Goal: Information Seeking & Learning: Learn about a topic

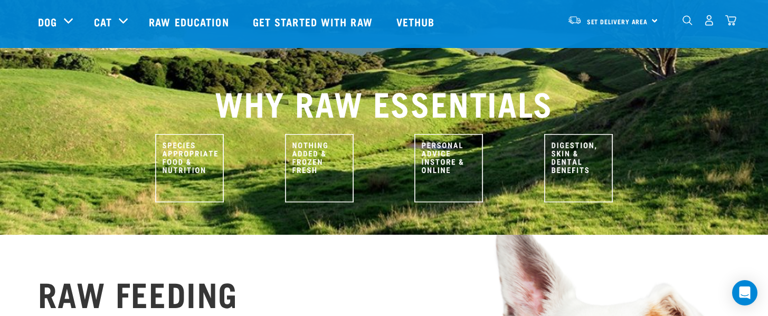
scroll to position [425, 0]
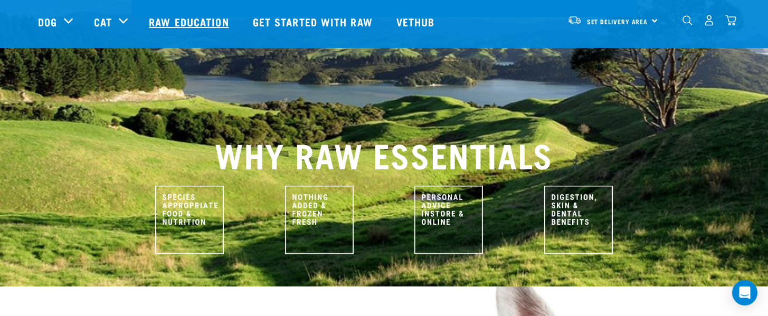
click at [196, 25] on link "Raw Education" at bounding box center [189, 22] width 103 height 42
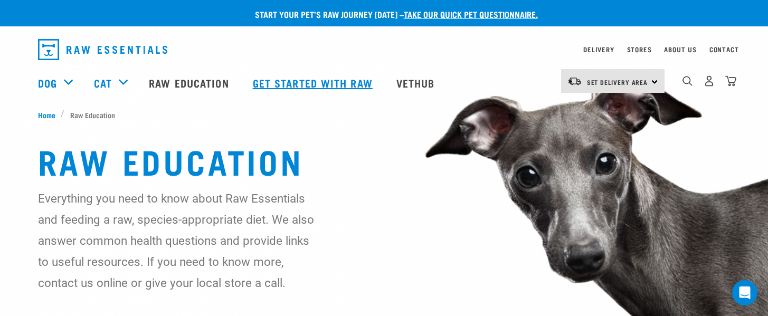
click at [285, 83] on link "Get started with Raw" at bounding box center [313, 83] width 143 height 42
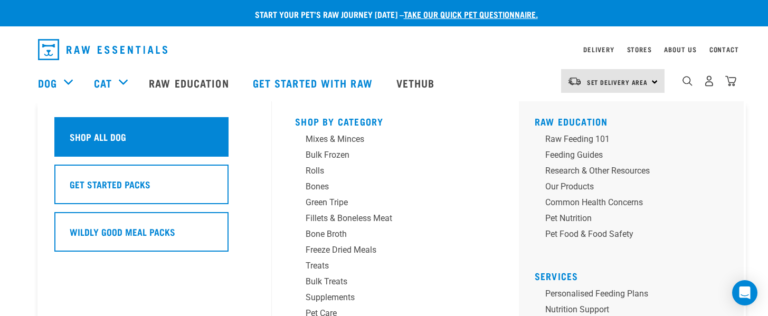
click at [106, 138] on h5 "Shop All Dog" at bounding box center [98, 137] width 56 height 14
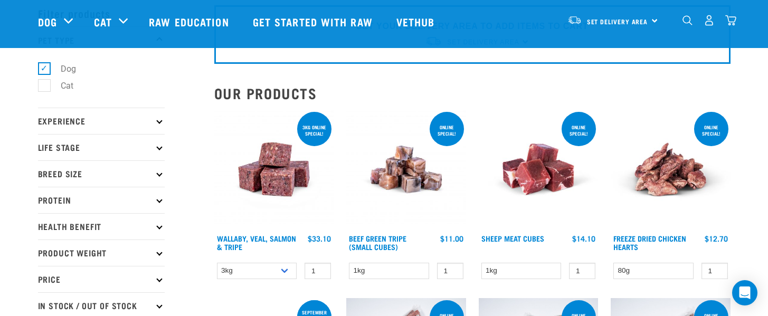
scroll to position [53, 0]
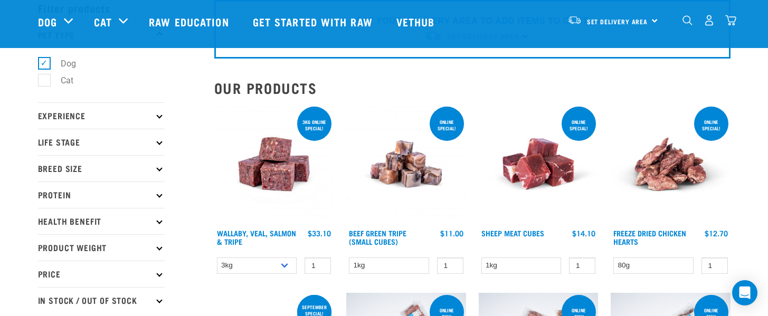
click at [158, 171] on icon at bounding box center [159, 168] width 6 height 6
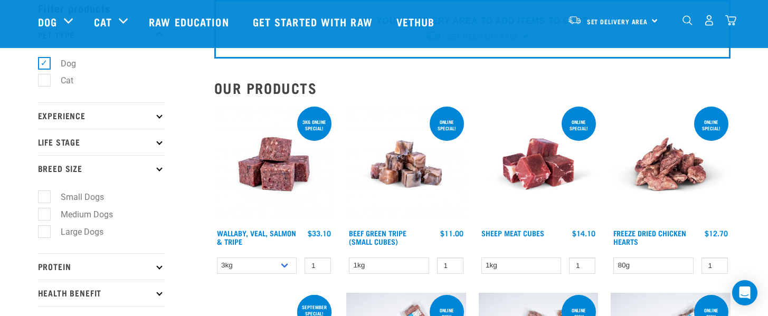
click at [161, 168] on icon at bounding box center [159, 168] width 6 height 6
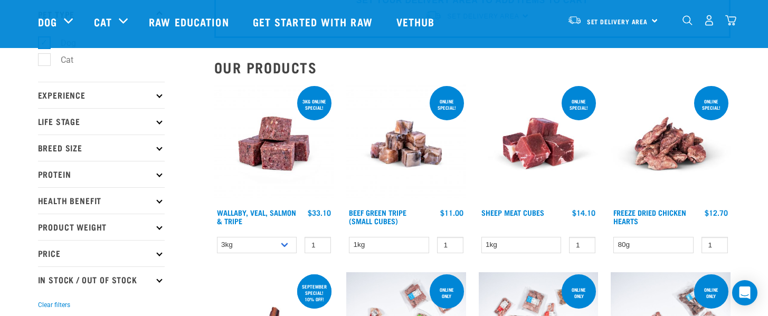
scroll to position [74, 0]
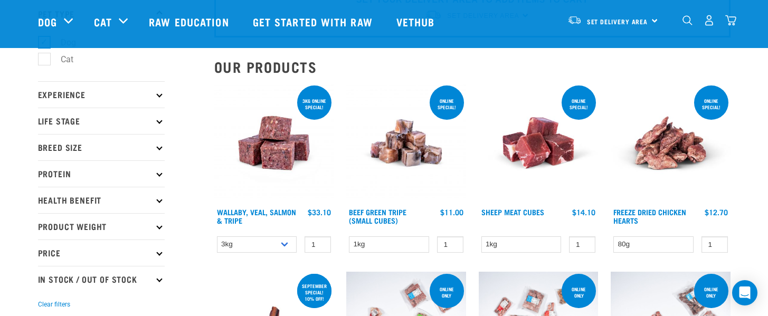
click at [157, 95] on icon at bounding box center [159, 94] width 6 height 6
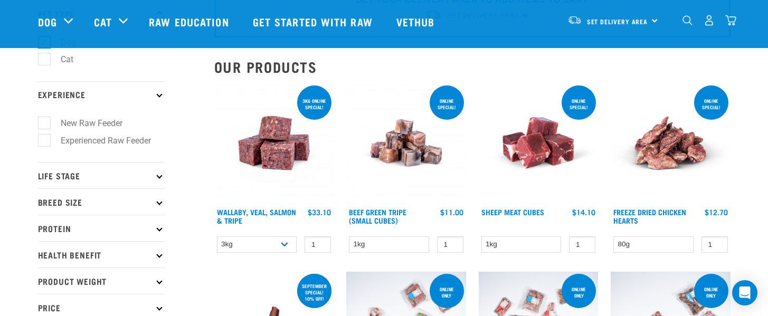
click at [157, 95] on icon at bounding box center [159, 94] width 6 height 6
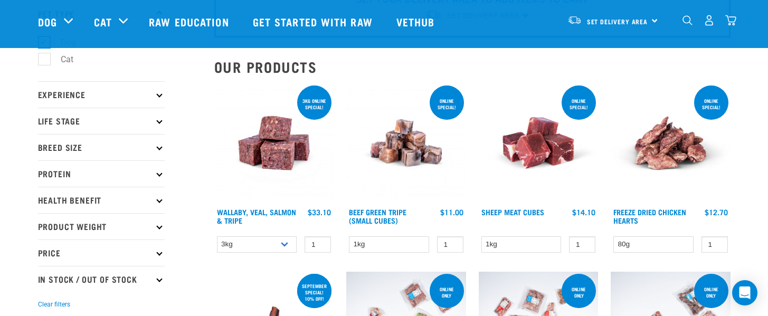
click at [159, 124] on p "Life Stage" at bounding box center [101, 121] width 127 height 26
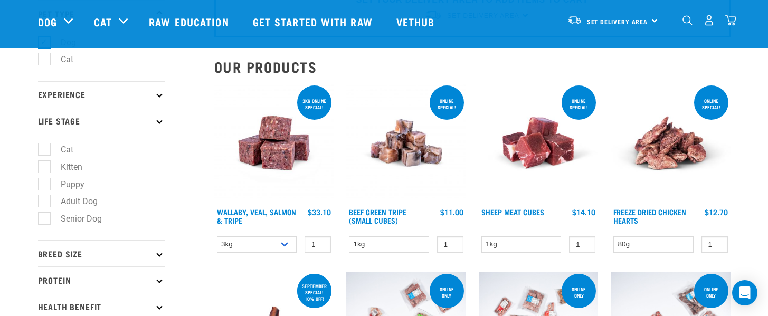
click at [159, 124] on p "Life Stage" at bounding box center [101, 121] width 127 height 26
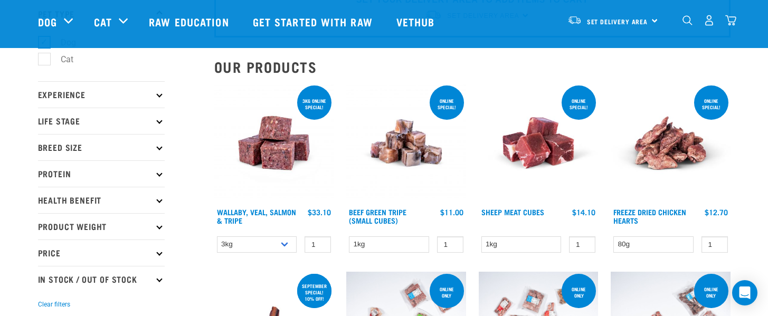
click at [157, 174] on icon at bounding box center [159, 173] width 6 height 6
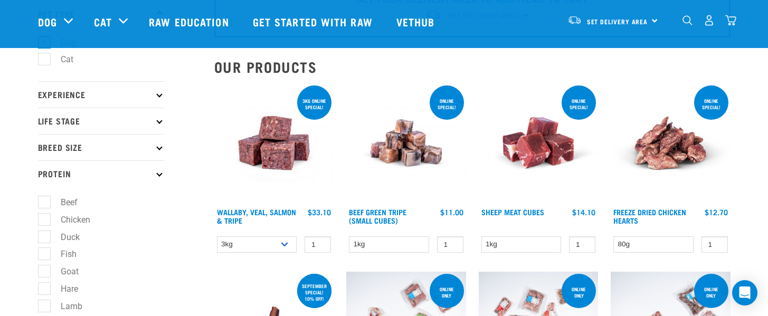
click at [157, 174] on icon at bounding box center [159, 173] width 6 height 6
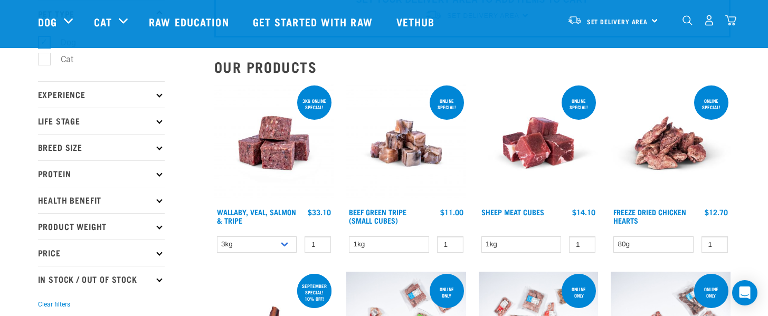
click at [159, 200] on icon at bounding box center [159, 200] width 6 height 6
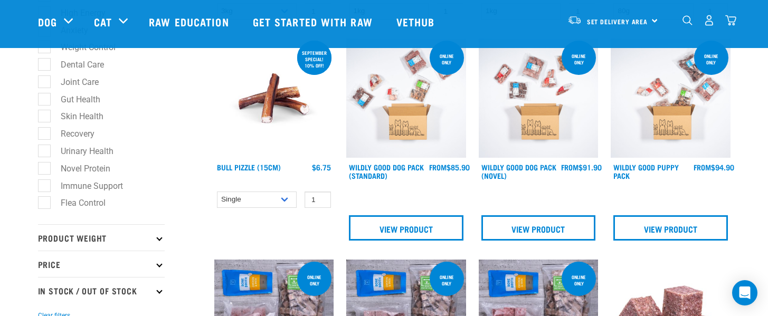
scroll to position [311, 0]
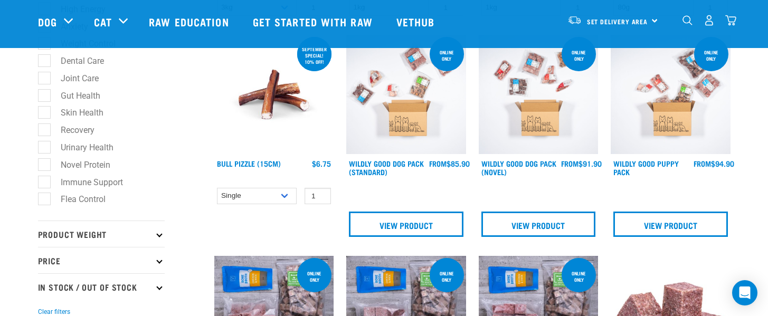
click at [156, 241] on p "Product Weight" at bounding box center [101, 233] width 127 height 26
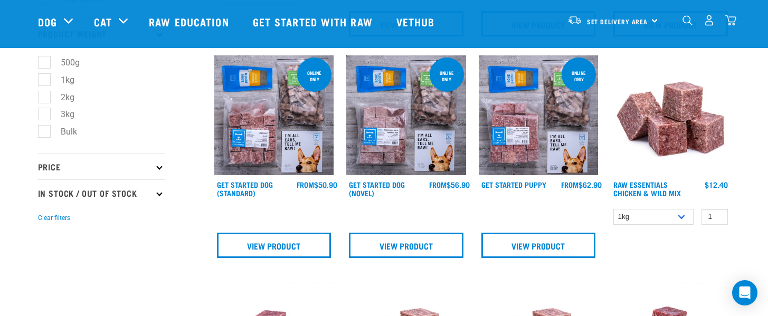
scroll to position [516, 0]
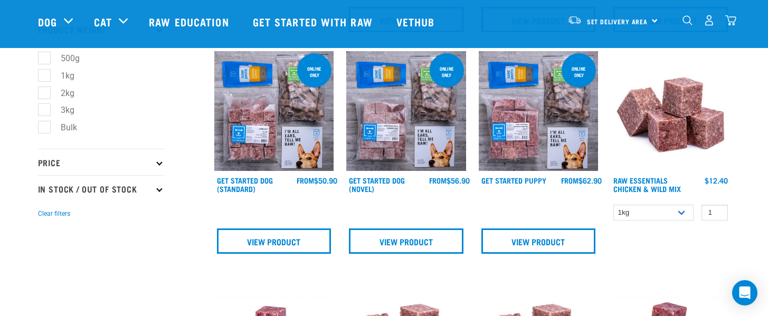
click at [157, 198] on p "In Stock / Out Of Stock" at bounding box center [101, 188] width 127 height 26
click at [157, 197] on p "In Stock / Out Of Stock" at bounding box center [101, 188] width 127 height 26
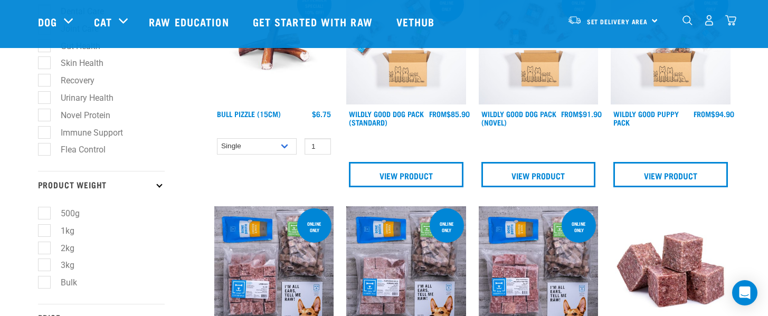
scroll to position [0, 0]
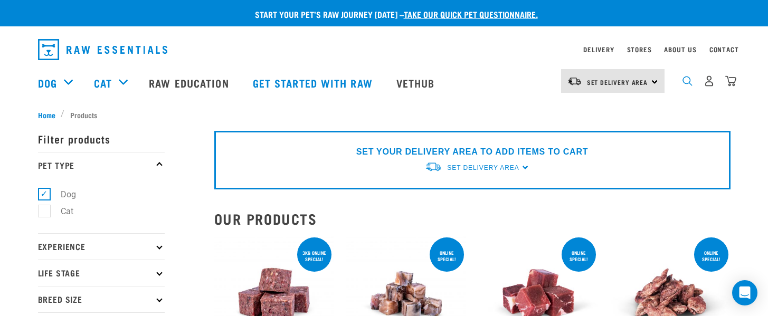
click at [687, 83] on img "dropdown navigation" at bounding box center [687, 81] width 10 height 10
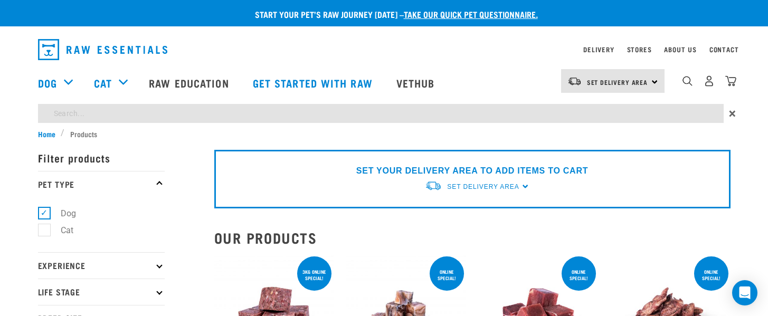
click at [550, 110] on input "search" at bounding box center [380, 113] width 685 height 19
type input "giant breed"
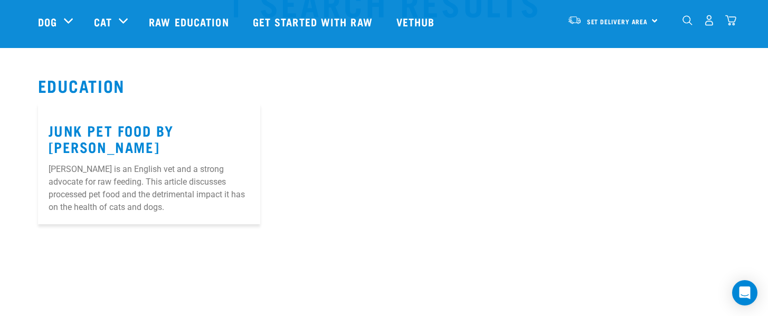
scroll to position [61, 0]
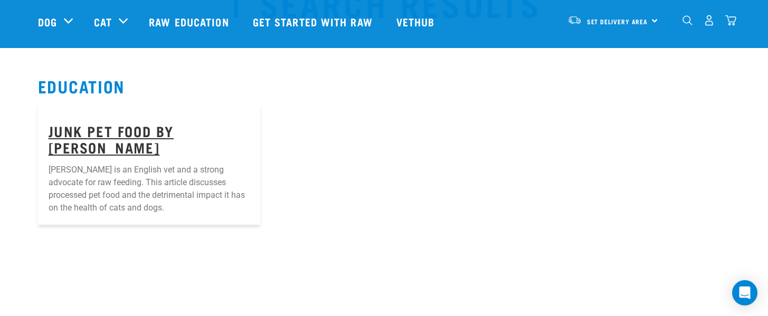
click at [121, 130] on link "Junk Pet Food by Tom Lonsdale" at bounding box center [112, 139] width 126 height 24
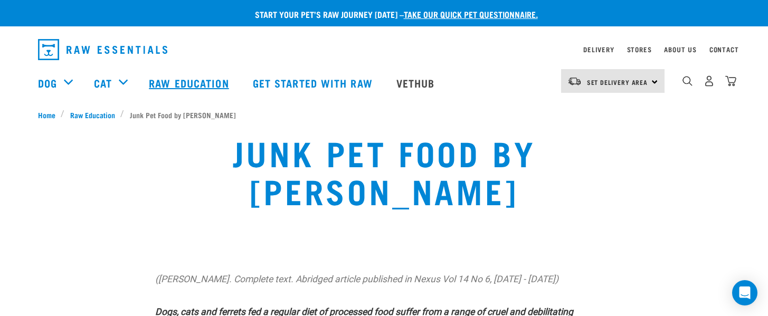
click at [186, 88] on link "Raw Education" at bounding box center [189, 83] width 103 height 42
